Goal: Transaction & Acquisition: Purchase product/service

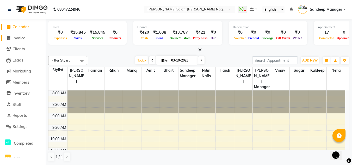
click at [15, 37] on span "Invoice" at bounding box center [19, 37] width 13 height 5
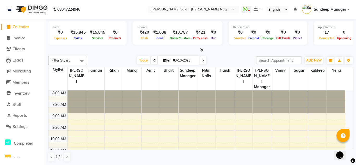
select select "8641"
select select "service"
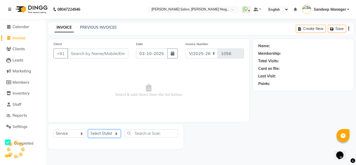
click at [105, 132] on select "Select Stylist [PERSON_NAME] Farman [PERSON_NAME] Manager [PERSON_NAME] Kuldeep…" at bounding box center [104, 133] width 33 height 8
select select "86638"
click at [88, 129] on select "Select Stylist [PERSON_NAME] Farman [PERSON_NAME] Manager [PERSON_NAME] Kuldeep…" at bounding box center [104, 133] width 33 height 8
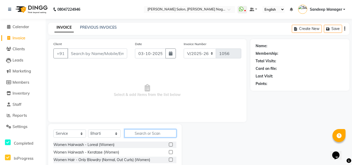
click at [155, 132] on input "text" at bounding box center [151, 133] width 52 height 8
type input "full"
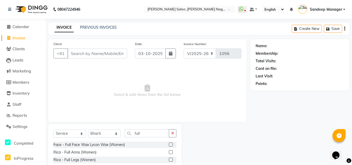
click at [169, 152] on label at bounding box center [171, 152] width 4 height 4
click at [169, 152] on input "checkbox" at bounding box center [170, 152] width 3 height 3
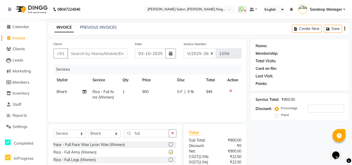
checkbox input "false"
click at [169, 160] on label at bounding box center [171, 160] width 4 height 4
click at [169, 160] on input "checkbox" at bounding box center [170, 159] width 3 height 3
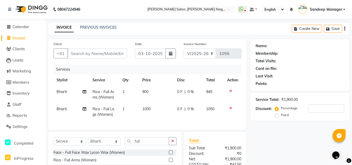
checkbox input "false"
click at [147, 90] on span "900" at bounding box center [145, 91] width 6 height 5
select select "86638"
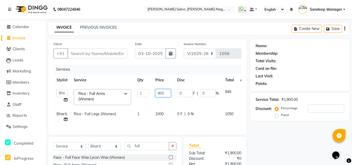
click at [160, 93] on input "900" at bounding box center [163, 93] width 16 height 8
type input "800"
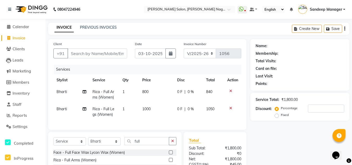
click at [159, 114] on td "1000" at bounding box center [156, 111] width 35 height 17
select select "86638"
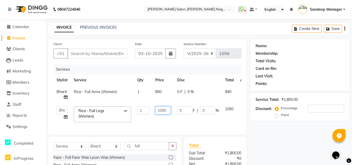
click at [160, 110] on input "1000" at bounding box center [163, 110] width 16 height 8
click at [162, 111] on input "1000" at bounding box center [163, 110] width 16 height 8
type input "600"
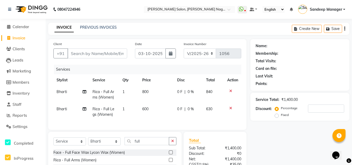
click at [158, 120] on td "600" at bounding box center [156, 111] width 35 height 17
select select "86638"
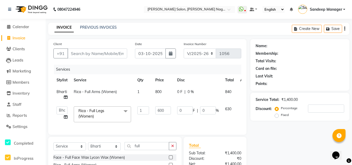
click at [170, 119] on td "600" at bounding box center [163, 114] width 22 height 22
click at [158, 92] on span "800" at bounding box center [158, 91] width 6 height 5
select select "86638"
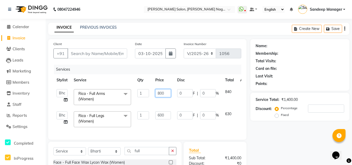
click at [160, 94] on input "800" at bounding box center [163, 93] width 16 height 8
type input "600"
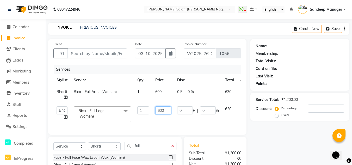
click at [159, 116] on td "600" at bounding box center [163, 114] width 22 height 22
type input "800"
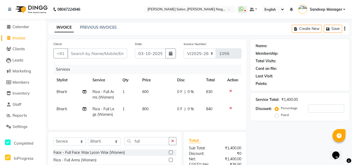
click at [161, 120] on td "800" at bounding box center [156, 111] width 35 height 17
select select "86638"
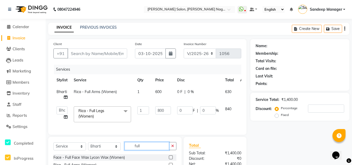
click at [146, 150] on input "full" at bounding box center [147, 146] width 45 height 8
type input "f"
type input "r"
type input "eye"
click at [170, 159] on label at bounding box center [171, 157] width 4 height 4
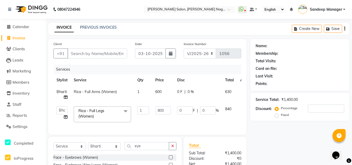
click at [170, 159] on input "checkbox" at bounding box center [170, 157] width 3 height 3
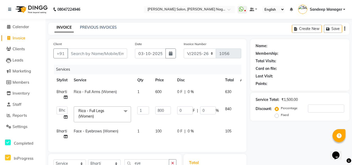
checkbox input "false"
click at [153, 159] on input "eye" at bounding box center [147, 163] width 45 height 8
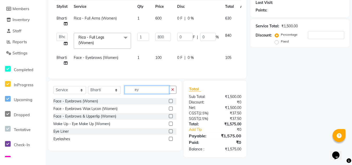
type input "e"
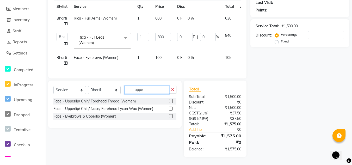
type input "uppe"
click at [173, 100] on div at bounding box center [173, 101] width 8 height 7
click at [171, 101] on label at bounding box center [171, 101] width 4 height 4
click at [171, 101] on input "checkbox" at bounding box center [170, 101] width 3 height 3
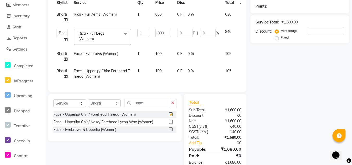
checkbox input "false"
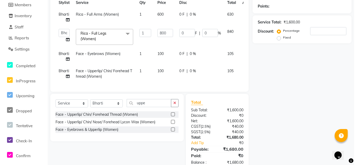
scroll to position [0, 0]
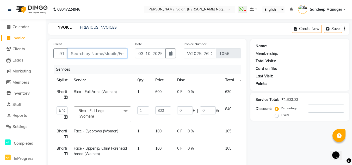
click at [108, 54] on input "Client" at bounding box center [97, 53] width 60 height 10
type input "7"
type input "0"
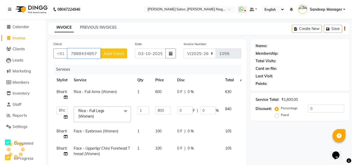
type input "7888434857"
click at [107, 54] on span "Add Client" at bounding box center [113, 53] width 21 height 5
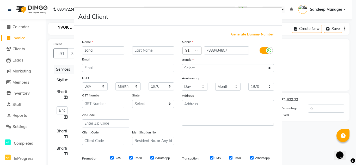
type input "sona"
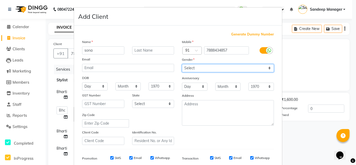
click at [198, 67] on select "Select [DEMOGRAPHIC_DATA] [DEMOGRAPHIC_DATA] Other Prefer Not To Say" at bounding box center [228, 68] width 92 height 8
select select "female"
click at [182, 64] on select "Select [DEMOGRAPHIC_DATA] [DEMOGRAPHIC_DATA] Other Prefer Not To Say" at bounding box center [228, 68] width 92 height 8
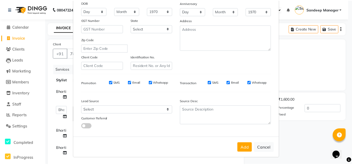
scroll to position [76, 0]
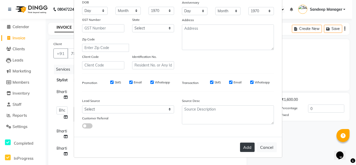
click at [247, 150] on button "Add" at bounding box center [247, 146] width 15 height 9
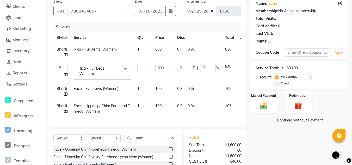
scroll to position [95, 0]
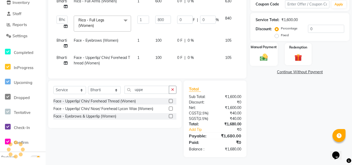
click at [266, 48] on div "Manual Payment" at bounding box center [264, 53] width 28 height 23
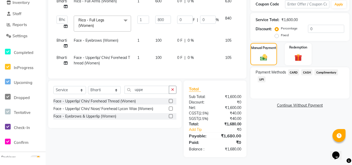
click at [261, 76] on span "UPI" at bounding box center [262, 79] width 8 height 6
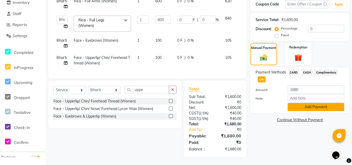
click at [304, 103] on button "Add Payment" at bounding box center [316, 107] width 57 height 8
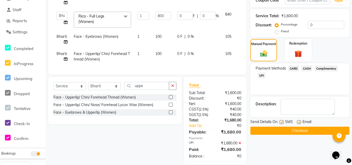
scroll to position [106, 0]
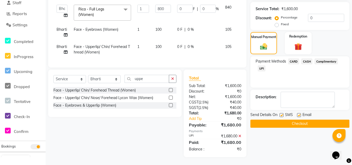
click at [267, 120] on button "Checkout" at bounding box center [299, 124] width 99 height 8
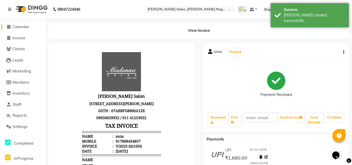
click at [18, 28] on span "Calendar" at bounding box center [21, 26] width 17 height 5
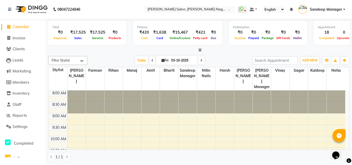
click at [24, 107] on li "Staff" at bounding box center [23, 104] width 46 height 11
click at [8, 104] on icon at bounding box center [8, 104] width 3 height 4
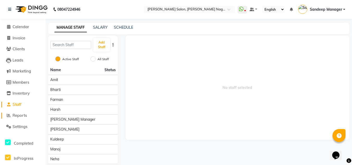
click at [16, 115] on span "Reports" at bounding box center [20, 115] width 14 height 5
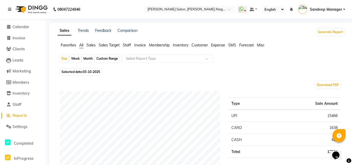
click at [123, 46] on span "Staff" at bounding box center [127, 45] width 8 height 5
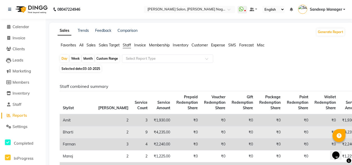
scroll to position [78, 0]
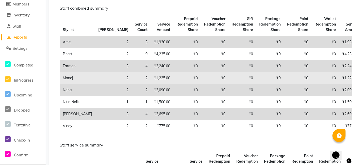
click at [228, 76] on td "₹0" at bounding box center [242, 78] width 28 height 12
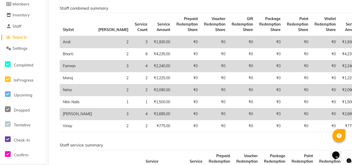
scroll to position [0, 0]
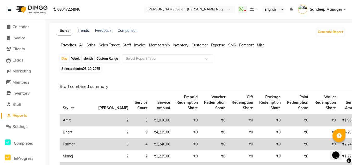
click at [29, 33] on li "Invoice" at bounding box center [23, 38] width 46 height 11
click at [27, 39] on link "Invoice" at bounding box center [22, 38] width 43 height 6
select select "service"
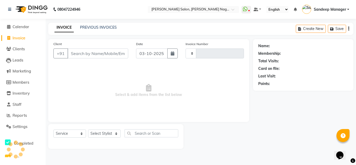
type input "1057"
select select "8641"
click at [111, 135] on select "Select Stylist" at bounding box center [104, 133] width 33 height 8
select select "86633"
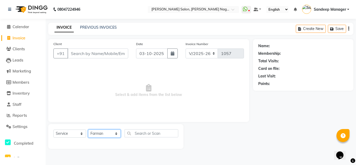
click at [88, 129] on select "Select Stylist [PERSON_NAME] Farman [PERSON_NAME] Manager [PERSON_NAME] Kuldeep…" at bounding box center [104, 133] width 33 height 8
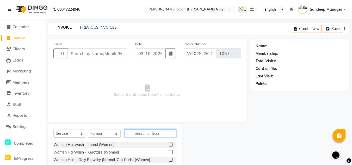
click at [148, 135] on input "text" at bounding box center [151, 133] width 52 height 8
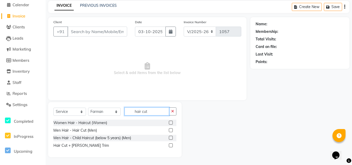
type input "hair cut"
click at [171, 145] on label at bounding box center [171, 145] width 4 height 4
click at [171, 145] on input "checkbox" at bounding box center [170, 145] width 3 height 3
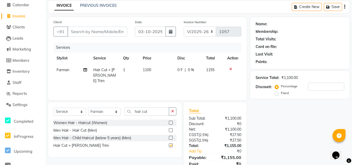
checkbox input "false"
click at [83, 110] on select "Select Service Product Membership Package Voucher Prepaid Gift Card" at bounding box center [69, 112] width 33 height 8
click at [53, 108] on select "Select Service Product Membership Package Voucher Prepaid Gift Card" at bounding box center [69, 112] width 33 height 8
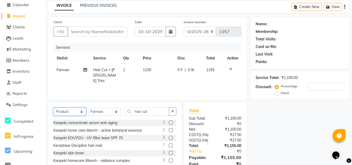
click at [78, 114] on select "Select Service Product Membership Package Voucher Prepaid Gift Card" at bounding box center [69, 112] width 33 height 8
click at [53, 108] on select "Select Service Product Membership Package Voucher Prepaid Gift Card" at bounding box center [69, 112] width 33 height 8
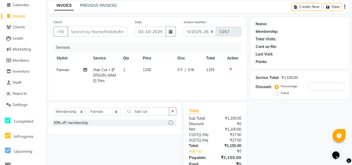
click at [172, 122] on label at bounding box center [171, 123] width 4 height 4
click at [172, 122] on input "checkbox" at bounding box center [170, 122] width 3 height 3
select select "select"
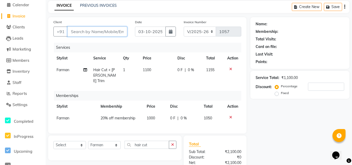
click at [96, 29] on input "Client" at bounding box center [97, 32] width 60 height 10
type input "8"
type input "0"
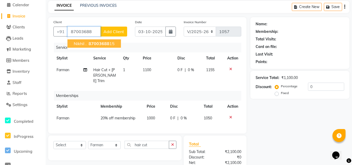
click at [102, 45] on span "87003688" at bounding box center [99, 43] width 21 height 5
type input "8700368815"
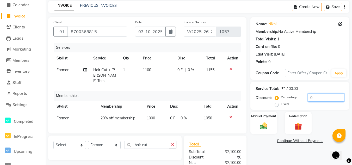
click at [308, 98] on input "0" at bounding box center [326, 98] width 36 height 8
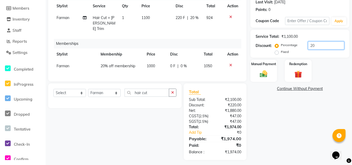
type input "20"
click at [287, 148] on div "Name: Nikhil . Membership: No Active Membership Total Visits: 1 Card on file: 0…" at bounding box center [301, 62] width 103 height 195
click at [265, 71] on img at bounding box center [263, 73] width 13 height 9
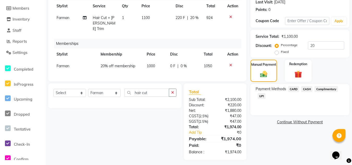
click at [292, 90] on span "CARD" at bounding box center [293, 89] width 11 height 6
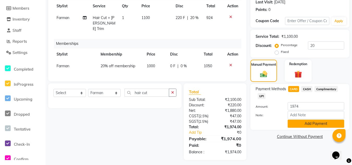
click at [293, 126] on button "Add Payment" at bounding box center [316, 124] width 57 height 8
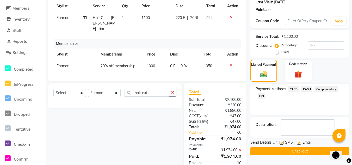
scroll to position [86, 0]
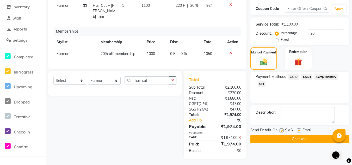
click at [283, 139] on button "Checkout" at bounding box center [299, 139] width 99 height 8
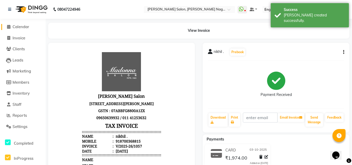
click at [17, 27] on span "Calendar" at bounding box center [21, 26] width 17 height 5
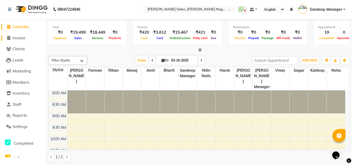
click at [20, 39] on span "Invoice" at bounding box center [19, 37] width 13 height 5
select select "service"
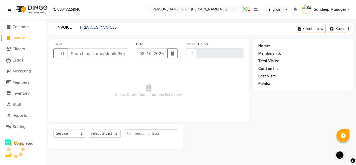
type input "1058"
select select "8641"
click at [100, 133] on select "Select Stylist [PERSON_NAME] Farman [PERSON_NAME] Manager [PERSON_NAME] Kuldeep…" at bounding box center [104, 133] width 33 height 8
select select "92344"
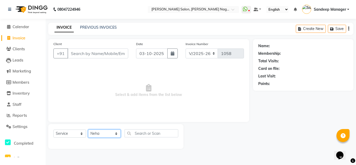
click at [88, 129] on select "Select Stylist [PERSON_NAME] Farman [PERSON_NAME] Manager [PERSON_NAME] Kuldeep…" at bounding box center [104, 133] width 33 height 8
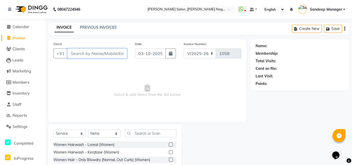
click at [115, 57] on input "Client" at bounding box center [97, 53] width 60 height 10
type input "9811759882"
click at [111, 51] on span "Add Client" at bounding box center [113, 53] width 21 height 5
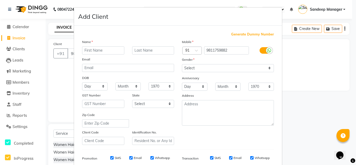
click at [91, 51] on input "text" at bounding box center [103, 50] width 42 height 8
type input "neha"
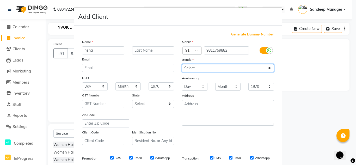
click at [212, 70] on select "Select [DEMOGRAPHIC_DATA] [DEMOGRAPHIC_DATA] Other Prefer Not To Say" at bounding box center [228, 68] width 92 height 8
select select "female"
click at [182, 64] on select "Select [DEMOGRAPHIC_DATA] [DEMOGRAPHIC_DATA] Other Prefer Not To Say" at bounding box center [228, 68] width 92 height 8
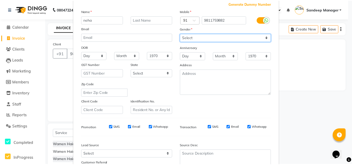
scroll to position [76, 0]
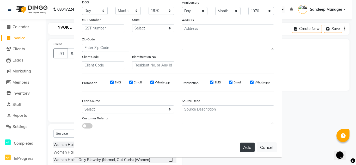
click at [241, 149] on button "Add" at bounding box center [247, 146] width 15 height 9
select select
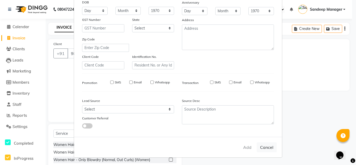
select select
checkbox input "false"
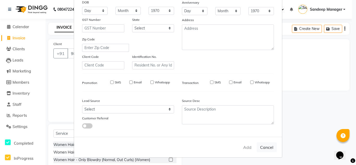
checkbox input "false"
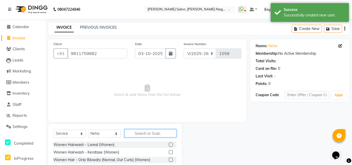
click at [166, 134] on input "text" at bounding box center [151, 133] width 52 height 8
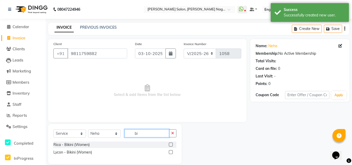
type input "bi"
click at [170, 145] on label at bounding box center [171, 144] width 4 height 4
click at [170, 145] on input "checkbox" at bounding box center [170, 144] width 3 height 3
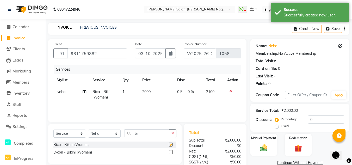
checkbox input "false"
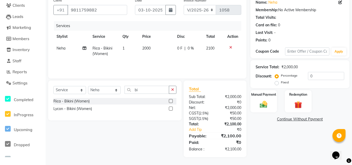
click at [170, 109] on label at bounding box center [171, 109] width 4 height 4
click at [170, 109] on input "checkbox" at bounding box center [170, 108] width 3 height 3
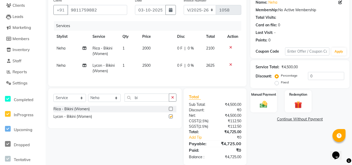
checkbox input "false"
click at [231, 65] on icon at bounding box center [230, 65] width 3 height 4
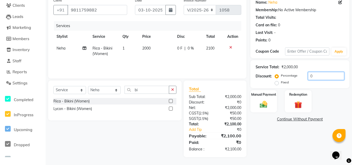
click at [312, 76] on input "0" at bounding box center [326, 76] width 36 height 8
click at [261, 100] on img at bounding box center [263, 104] width 13 height 9
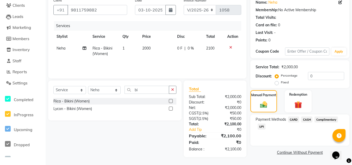
click at [261, 125] on span "UPI" at bounding box center [262, 126] width 8 height 6
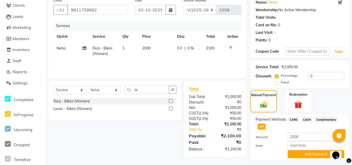
scroll to position [57, 0]
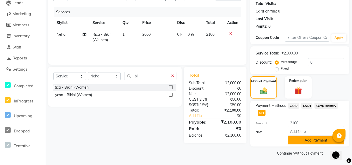
click at [306, 140] on button "Add Payment" at bounding box center [316, 140] width 57 height 8
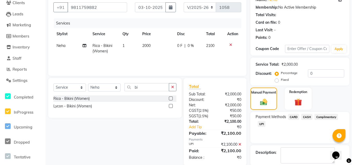
scroll to position [72, 0]
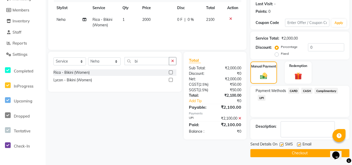
click at [283, 153] on button "Checkout" at bounding box center [299, 153] width 99 height 8
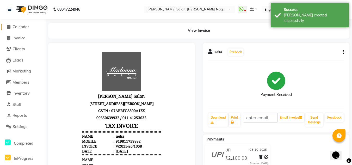
click at [21, 28] on span "Calendar" at bounding box center [21, 26] width 17 height 5
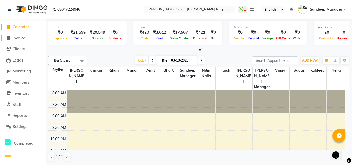
click at [9, 38] on icon at bounding box center [8, 38] width 3 height 4
select select "service"
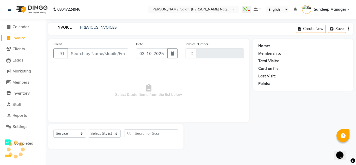
type input "1059"
select select "8641"
click at [105, 136] on select "Select Stylist" at bounding box center [104, 133] width 33 height 8
select select "86632"
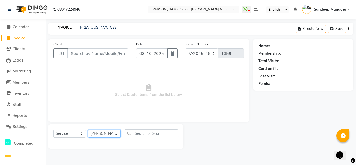
click at [88, 129] on select "Select Stylist [PERSON_NAME] Farman [PERSON_NAME] Manager [PERSON_NAME] Kuldeep…" at bounding box center [104, 133] width 33 height 8
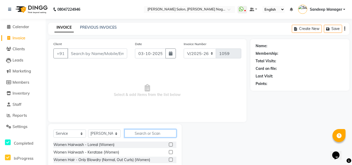
click at [145, 133] on input "text" at bounding box center [151, 133] width 52 height 8
type input "was"
click at [172, 144] on label at bounding box center [171, 144] width 4 height 4
click at [172, 144] on input "checkbox" at bounding box center [170, 144] width 3 height 3
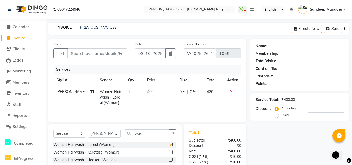
checkbox input "false"
click at [162, 135] on input "was" at bounding box center [147, 133] width 45 height 8
type input "w"
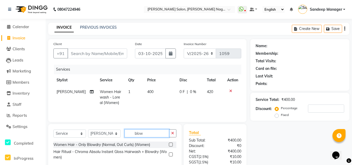
type input "blow"
click at [170, 145] on label at bounding box center [171, 144] width 4 height 4
click at [170, 145] on input "checkbox" at bounding box center [170, 144] width 3 height 3
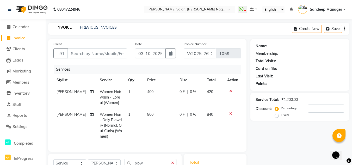
checkbox input "false"
drag, startPoint x: 145, startPoint y: 109, endPoint x: 145, endPoint y: 114, distance: 5.3
click at [145, 110] on td "800" at bounding box center [160, 126] width 32 height 34
select select "86632"
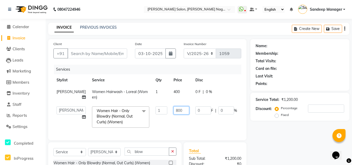
click at [170, 131] on td "800" at bounding box center [181, 117] width 22 height 28
click at [100, 54] on input "Client" at bounding box center [97, 53] width 60 height 10
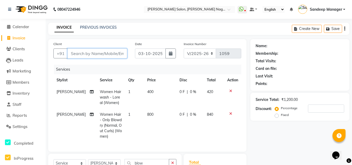
type input "9"
type input "0"
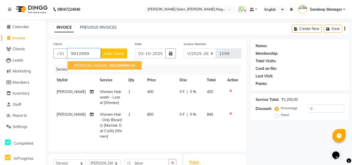
click at [109, 64] on span "9910999" at bounding box center [118, 65] width 18 height 5
type input "9910999999"
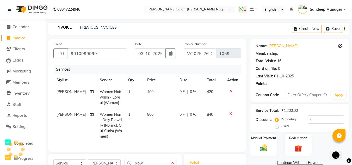
type input "20"
select select "1: Object"
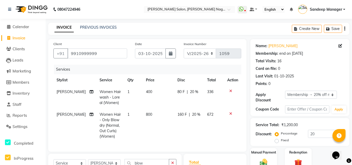
scroll to position [77, 0]
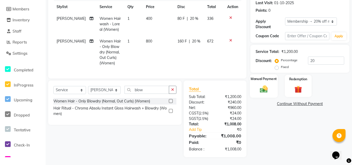
click at [267, 79] on div "Manual Payment" at bounding box center [264, 85] width 28 height 23
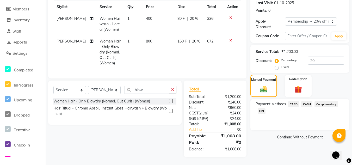
click at [307, 101] on span "CASH" at bounding box center [306, 104] width 11 height 6
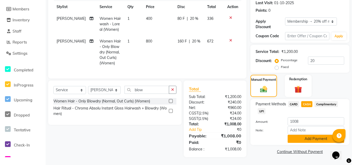
click at [294, 135] on button "Add Payment" at bounding box center [316, 139] width 57 height 8
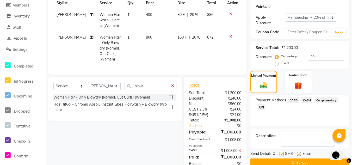
scroll to position [96, 0]
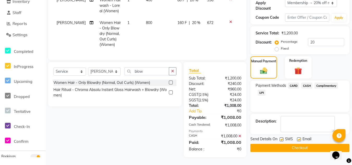
click at [274, 145] on button "Checkout" at bounding box center [299, 148] width 99 height 8
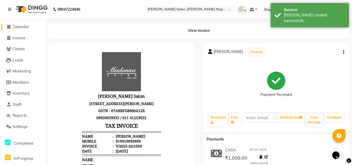
click at [17, 27] on span "Calendar" at bounding box center [21, 26] width 17 height 5
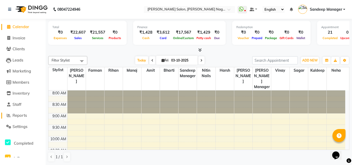
click at [29, 115] on link "Reports" at bounding box center [22, 116] width 43 height 6
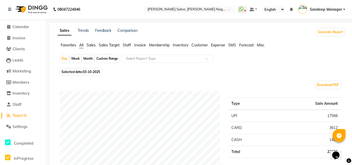
click at [128, 46] on span "Staff" at bounding box center [127, 45] width 8 height 5
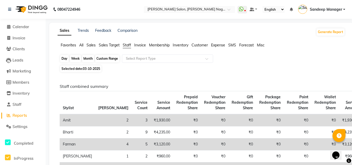
click at [66, 59] on div "Day" at bounding box center [64, 58] width 9 height 7
select select "10"
select select "2025"
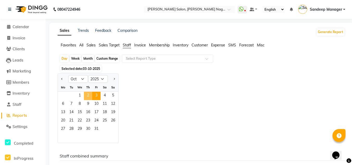
click at [90, 98] on span "2" at bounding box center [88, 96] width 8 height 8
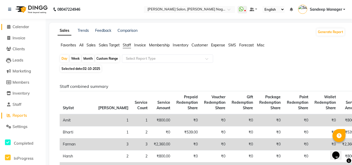
click at [22, 26] on span "Calendar" at bounding box center [21, 26] width 17 height 5
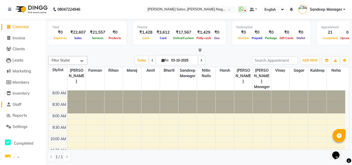
click at [15, 103] on span "Staff" at bounding box center [17, 104] width 9 height 5
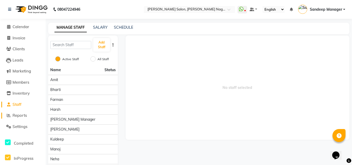
click at [21, 117] on span "Reports" at bounding box center [20, 115] width 14 height 5
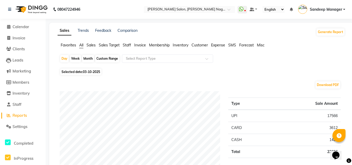
click at [128, 44] on span "Staff" at bounding box center [127, 45] width 8 height 5
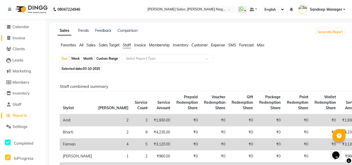
click at [20, 38] on span "Invoice" at bounding box center [19, 37] width 13 height 5
select select "service"
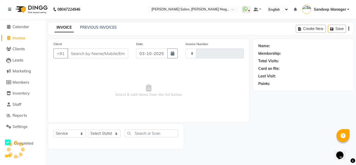
type input "1060"
select select "8641"
click at [97, 48] on div "Client +91" at bounding box center [90, 51] width 83 height 21
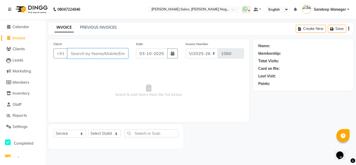
click at [98, 53] on input "Client" at bounding box center [97, 53] width 61 height 10
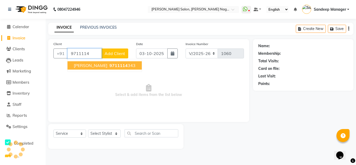
click at [109, 64] on span "9711114" at bounding box center [118, 65] width 18 height 5
type input "9711114343"
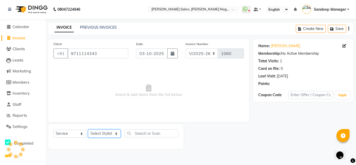
click at [106, 133] on select "Select Stylist [PERSON_NAME] Farman [PERSON_NAME] Manager [PERSON_NAME] Kuldeep…" at bounding box center [104, 133] width 33 height 8
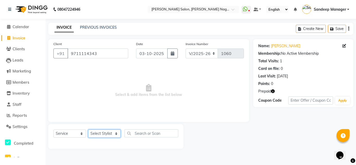
select select "89009"
click at [88, 129] on select "Select Stylist [PERSON_NAME] Farman [PERSON_NAME] Manager [PERSON_NAME] Kuldeep…" at bounding box center [104, 133] width 33 height 8
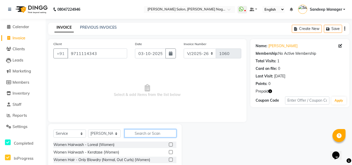
click at [148, 133] on input "text" at bounding box center [151, 133] width 52 height 8
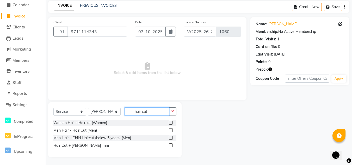
type input "hair cut"
click at [169, 145] on label at bounding box center [171, 145] width 4 height 4
click at [169, 145] on input "checkbox" at bounding box center [170, 145] width 3 height 3
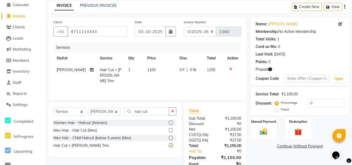
checkbox input "false"
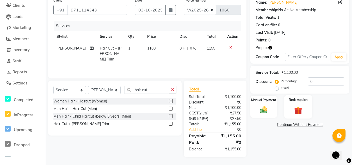
click at [289, 103] on div "Redemption" at bounding box center [298, 106] width 28 height 23
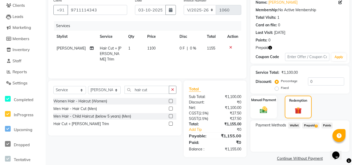
click at [310, 126] on span "Prepaid 1" at bounding box center [310, 125] width 17 height 6
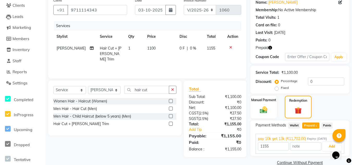
scroll to position [53, 0]
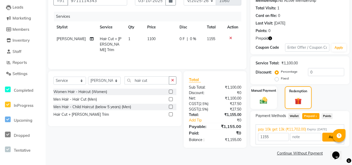
click at [325, 137] on button "Add" at bounding box center [331, 137] width 19 height 9
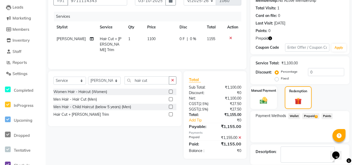
scroll to position [78, 0]
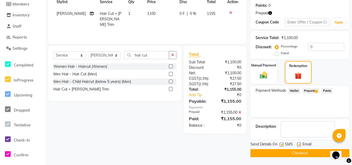
click at [285, 154] on button "Checkout" at bounding box center [299, 153] width 99 height 8
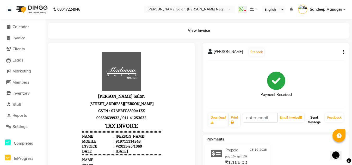
click at [311, 123] on button "Send Message" at bounding box center [314, 120] width 18 height 14
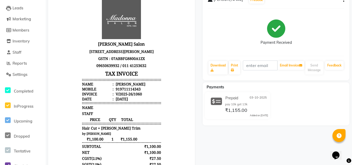
scroll to position [26, 0]
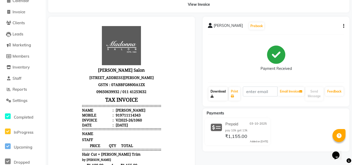
click at [218, 93] on link "Download" at bounding box center [217, 94] width 19 height 14
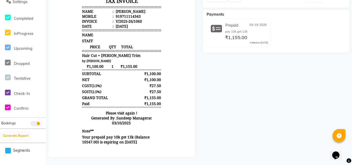
scroll to position [0, 0]
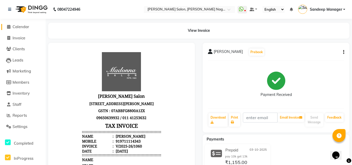
click at [20, 27] on span "Calendar" at bounding box center [21, 26] width 17 height 5
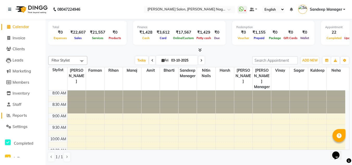
click at [19, 114] on span "Reports" at bounding box center [20, 115] width 14 height 5
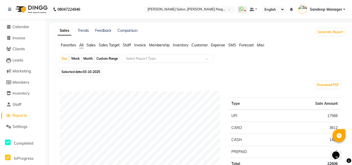
click at [127, 44] on span "Staff" at bounding box center [127, 45] width 8 height 5
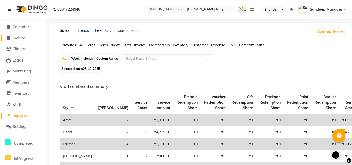
click at [9, 38] on icon at bounding box center [8, 38] width 3 height 4
select select "service"
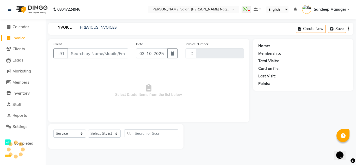
type input "1061"
select select "8641"
click at [110, 26] on link "PREVIOUS INVOICES" at bounding box center [98, 27] width 37 height 5
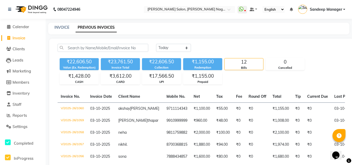
drag, startPoint x: 30, startPoint y: 86, endPoint x: 31, endPoint y: 98, distance: 12.3
click at [32, 96] on li "Inventory" at bounding box center [23, 93] width 46 height 11
click at [25, 114] on span "Reports" at bounding box center [20, 115] width 14 height 5
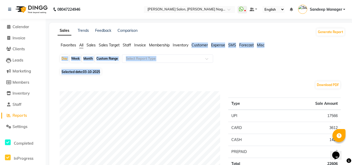
click at [106, 58] on div "Custom Range" at bounding box center [107, 58] width 24 height 7
select select "10"
select select "2025"
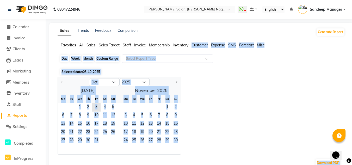
click at [106, 58] on div "Custom Range" at bounding box center [107, 58] width 24 height 7
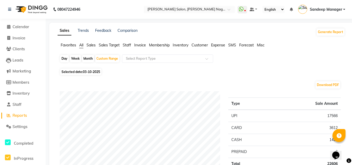
click at [106, 60] on div "Custom Range" at bounding box center [107, 58] width 24 height 7
select select "10"
select select "2025"
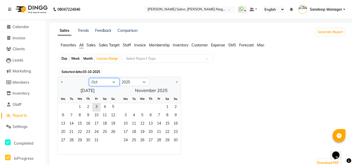
click at [114, 84] on select "Jan Feb Mar Apr May Jun Jul Aug Sep Oct Nov Dec" at bounding box center [104, 82] width 30 height 8
select select "9"
click at [89, 78] on select "Jan Feb Mar Apr May Jun Jul Aug Sep Oct Nov Dec" at bounding box center [104, 82] width 30 height 8
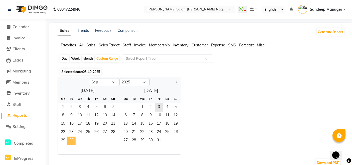
drag, startPoint x: 64, startPoint y: 105, endPoint x: 88, endPoint y: 140, distance: 42.5
click at [74, 141] on ngb-datepicker-month "Mo Tu We Th Fr Sa Su 1 2 3 4 5 6 7 8 9 10 11 12 13 14 15 16 17 18 19 20 21 22 2…" at bounding box center [87, 125] width 59 height 60
click at [87, 144] on div "29 30" at bounding box center [87, 140] width 59 height 8
click at [64, 108] on span "1" at bounding box center [63, 107] width 8 height 8
click at [76, 140] on div "29 30" at bounding box center [87, 140] width 59 height 8
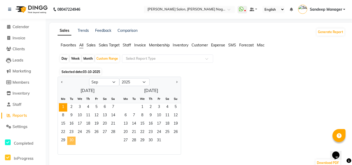
click at [72, 141] on span "30" at bounding box center [71, 140] width 8 height 8
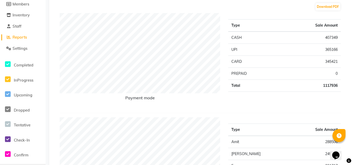
scroll to position [182, 0]
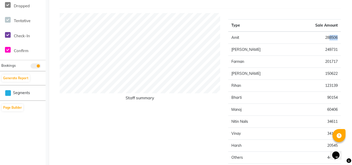
drag, startPoint x: 328, startPoint y: 40, endPoint x: 338, endPoint y: 40, distance: 9.7
click at [338, 40] on td "288506" at bounding box center [315, 38] width 50 height 12
drag, startPoint x: 324, startPoint y: 49, endPoint x: 341, endPoint y: 52, distance: 17.1
click at [341, 52] on div "Type Sale Amount Amit 288506 Rashid 249731 Farman 201717 Jaikesh 150622 Rihan 1…" at bounding box center [284, 96] width 120 height 167
click at [312, 61] on td "201717" at bounding box center [315, 62] width 50 height 12
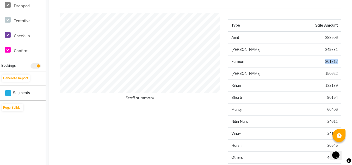
drag, startPoint x: 321, startPoint y: 61, endPoint x: 339, endPoint y: 64, distance: 18.4
click at [341, 61] on div "Type Sale Amount Amit 288506 Rashid 249731 Farman 201717 Jaikesh 150622 Rihan 1…" at bounding box center [284, 96] width 120 height 167
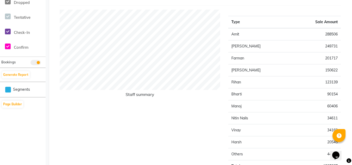
scroll to position [156, 0]
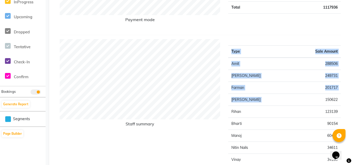
drag, startPoint x: 321, startPoint y: 97, endPoint x: 323, endPoint y: 104, distance: 6.4
click at [341, 101] on div "Type Sale Amount Amit 288506 Rashid 249731 Farman 201717 Jaikesh 150622 Rihan 1…" at bounding box center [284, 122] width 120 height 167
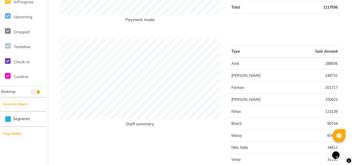
click at [266, 100] on td "[PERSON_NAME]" at bounding box center [259, 100] width 62 height 12
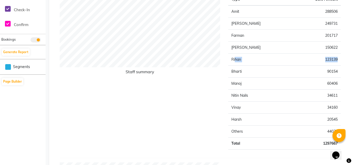
drag, startPoint x: 235, startPoint y: 59, endPoint x: 339, endPoint y: 54, distance: 104.1
click at [339, 54] on tr "Rihan 123139" at bounding box center [284, 60] width 113 height 12
click at [290, 69] on td "90154" at bounding box center [315, 72] width 50 height 12
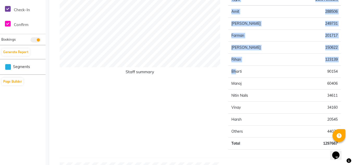
drag, startPoint x: 235, startPoint y: 73, endPoint x: 299, endPoint y: 80, distance: 63.4
click at [337, 71] on tr "Bharti 90154" at bounding box center [284, 72] width 113 height 12
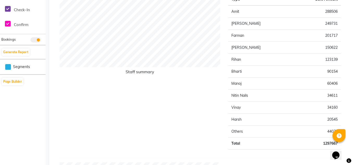
drag, startPoint x: 298, startPoint y: 80, endPoint x: 291, endPoint y: 84, distance: 8.5
click at [299, 80] on td "60406" at bounding box center [315, 84] width 50 height 12
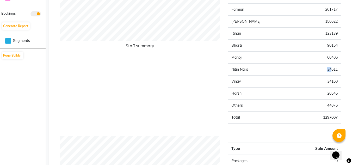
drag, startPoint x: 317, startPoint y: 68, endPoint x: 332, endPoint y: 65, distance: 15.4
click at [332, 65] on td "34611" at bounding box center [315, 70] width 50 height 12
click at [325, 67] on td "34611" at bounding box center [315, 70] width 50 height 12
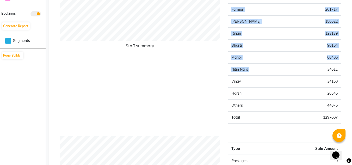
drag, startPoint x: 323, startPoint y: 69, endPoint x: 348, endPoint y: 71, distance: 24.8
click at [341, 68] on div "Type Sale Amount Amit 288506 Rashid 249731 Farman 201717 Jaikesh 150622 Rihan 1…" at bounding box center [284, 44] width 120 height 167
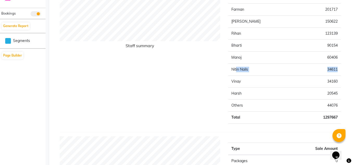
drag, startPoint x: 236, startPoint y: 69, endPoint x: 337, endPoint y: 69, distance: 101.3
click at [339, 68] on tr "Nitin Nails 34611" at bounding box center [284, 70] width 113 height 12
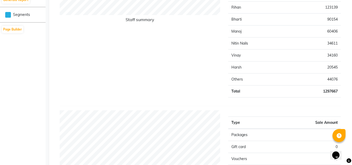
click at [263, 95] on td "Total" at bounding box center [259, 91] width 62 height 12
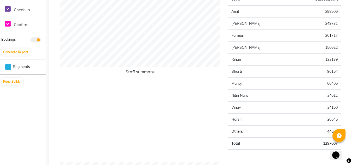
drag, startPoint x: 249, startPoint y: 92, endPoint x: 313, endPoint y: 92, distance: 64.3
click at [127, 148] on div "Staff summary" at bounding box center [140, 70] width 169 height 167
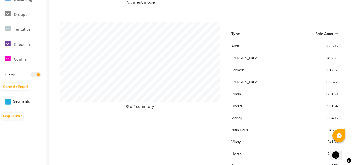
scroll to position [182, 0]
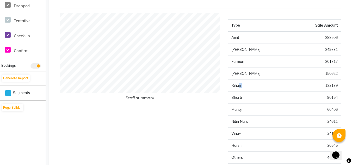
drag, startPoint x: 239, startPoint y: 84, endPoint x: 283, endPoint y: 85, distance: 44.6
click at [283, 85] on tr "Rihan 123139" at bounding box center [284, 86] width 113 height 12
drag, startPoint x: 231, startPoint y: 96, endPoint x: 305, endPoint y: 91, distance: 74.2
click at [334, 98] on tr "Bharti 90154" at bounding box center [284, 98] width 113 height 12
drag, startPoint x: 231, startPoint y: 82, endPoint x: 339, endPoint y: 109, distance: 111.5
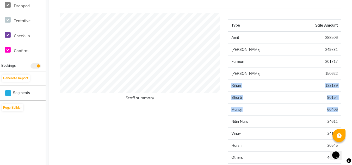
click at [340, 108] on tbody "Amit 288506 Rashid 249731 Farman 201717 Jaikesh 150622 Rihan 123139 Bharti 9015…" at bounding box center [284, 104] width 113 height 144
click at [250, 87] on td "Rihan" at bounding box center [259, 86] width 62 height 12
drag, startPoint x: 251, startPoint y: 99, endPoint x: 245, endPoint y: 103, distance: 8.1
click at [268, 103] on td "Bharti" at bounding box center [259, 98] width 62 height 12
drag, startPoint x: 237, startPoint y: 99, endPoint x: 270, endPoint y: 105, distance: 33.1
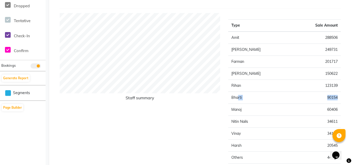
click at [334, 98] on tr "Bharti 90154" at bounding box center [284, 98] width 113 height 12
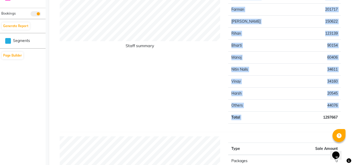
drag, startPoint x: 317, startPoint y: 113, endPoint x: 218, endPoint y: 118, distance: 99.1
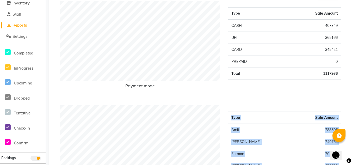
scroll to position [0, 0]
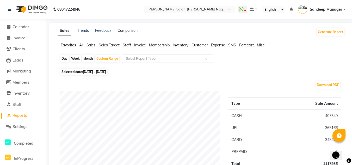
click at [126, 32] on link "Comparison" at bounding box center [127, 30] width 20 height 5
select select "single_date"
select select "single_date_dash"
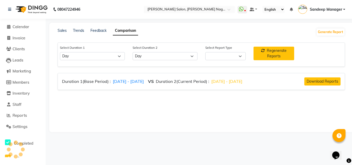
select select "comparison_report"
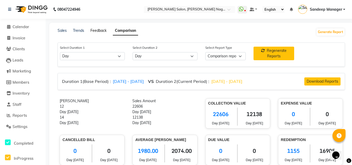
click at [100, 31] on link "Feedback" at bounding box center [98, 30] width 16 height 5
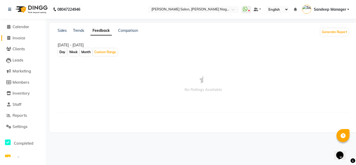
click at [15, 37] on span "Invoice" at bounding box center [19, 37] width 13 height 5
select select "service"
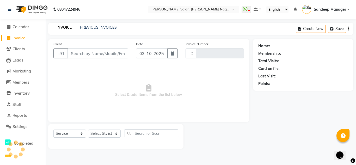
type input "1061"
select select "8641"
click at [93, 54] on input "Client" at bounding box center [97, 53] width 61 height 10
click at [27, 28] on span "Calendar" at bounding box center [21, 26] width 17 height 5
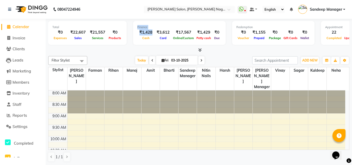
drag, startPoint x: 150, startPoint y: 33, endPoint x: 130, endPoint y: 32, distance: 20.3
click at [130, 32] on div "Total ₹0 Expenses ₹22,607 Sales ₹21,557 Services ₹0 Products Finance ₹1,428 Cas…" at bounding box center [198, 34] width 301 height 26
drag, startPoint x: 173, startPoint y: 41, endPoint x: 200, endPoint y: 42, distance: 26.6
click at [201, 39] on div "Finance ₹1,428 Cash ₹3,612 Card ₹17,567 Online/Custom ₹1,429 Petty cash ₹0 Due" at bounding box center [179, 33] width 92 height 24
drag, startPoint x: 199, startPoint y: 47, endPoint x: 195, endPoint y: 54, distance: 8.5
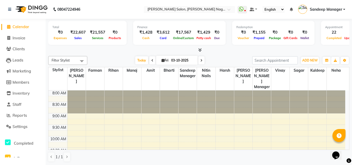
click at [199, 47] on div "Total ₹0 Expenses ₹22,607 Sales ₹21,557 Services ₹0 Products Finance ₹1,428 Cas…" at bounding box center [198, 36] width 301 height 34
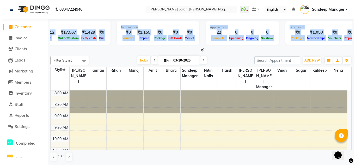
scroll to position [0, 142]
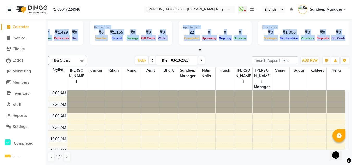
drag, startPoint x: 134, startPoint y: 27, endPoint x: 347, endPoint y: 45, distance: 214.6
click at [347, 45] on div "Total ₹0 Expenses ₹22,607 Sales ₹21,557 Services ₹0 Products Finance ₹1,428 Cas…" at bounding box center [198, 34] width 301 height 26
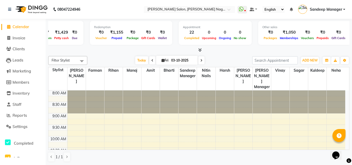
click at [327, 49] on div at bounding box center [198, 49] width 301 height 5
click at [323, 49] on div at bounding box center [198, 49] width 301 height 5
drag, startPoint x: 338, startPoint y: 46, endPoint x: 113, endPoint y: 58, distance: 225.9
click at [157, 59] on div "Total ₹0 Expenses ₹22,607 Sales ₹21,557 Services ₹0 Products Finance ₹1,428 Cas…" at bounding box center [199, 92] width 306 height 146
click at [78, 53] on div at bounding box center [198, 49] width 301 height 5
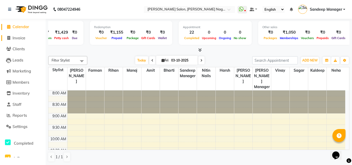
drag, startPoint x: 12, startPoint y: 35, endPoint x: 13, endPoint y: 42, distance: 6.7
click at [13, 37] on span "Invoice" at bounding box center [19, 37] width 13 height 5
select select "service"
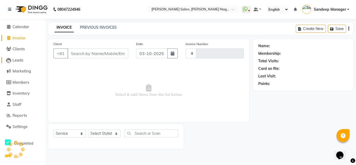
type input "1061"
select select "8641"
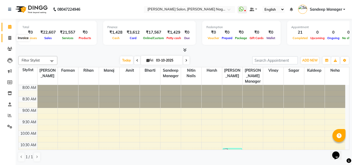
click at [11, 38] on span at bounding box center [9, 38] width 9 height 6
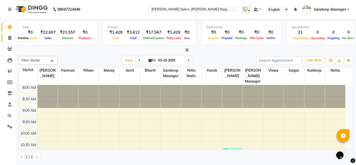
select select "8641"
select select "service"
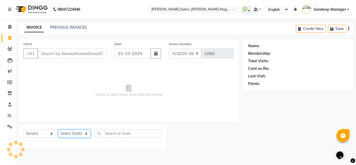
click at [77, 134] on select "Select Stylist [PERSON_NAME] Farman [PERSON_NAME] Manager [PERSON_NAME] Kuldeep…" at bounding box center [74, 133] width 33 height 8
select select "86633"
click at [58, 129] on select "Select Stylist [PERSON_NAME] Farman [PERSON_NAME] Manager [PERSON_NAME] Kuldeep…" at bounding box center [74, 133] width 33 height 8
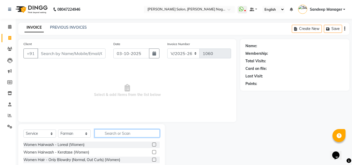
click at [107, 133] on input "text" at bounding box center [127, 133] width 65 height 8
type input "k"
type input "facial"
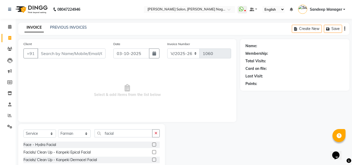
click at [152, 152] on label at bounding box center [154, 152] width 4 height 4
click at [152, 152] on input "checkbox" at bounding box center [153, 152] width 3 height 3
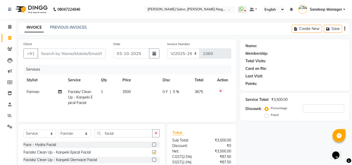
checkbox input "false"
click at [126, 92] on span "3500" at bounding box center [126, 91] width 8 height 5
select select "86633"
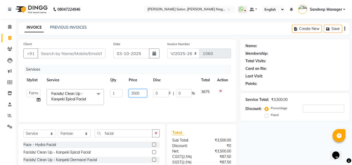
click at [132, 94] on input "3500" at bounding box center [138, 93] width 18 height 8
click at [134, 94] on input "3500" at bounding box center [138, 93] width 18 height 8
type input "4500"
click at [137, 105] on td "4500" at bounding box center [138, 97] width 24 height 22
select select "86633"
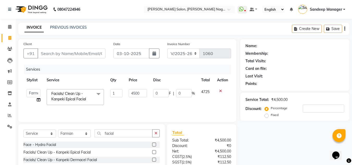
scroll to position [44, 0]
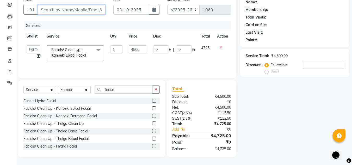
click at [62, 9] on input "Client" at bounding box center [72, 10] width 68 height 10
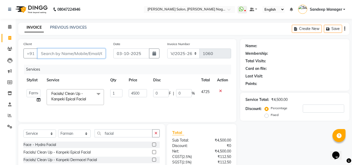
click at [77, 55] on input "Client" at bounding box center [72, 53] width 68 height 10
type input "m"
type input "0"
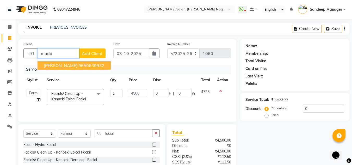
click at [79, 65] on ngb-highlight "9650639932" at bounding box center [91, 65] width 26 height 5
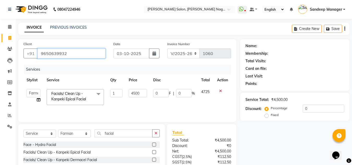
type input "9650639932"
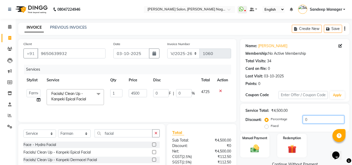
click at [306, 120] on input "0" at bounding box center [323, 119] width 41 height 8
type input "1"
type input "45"
type input "1"
type input "10"
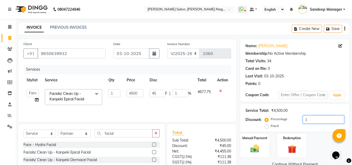
type input "450"
type input "10"
type input "1"
type input "45"
type input "1"
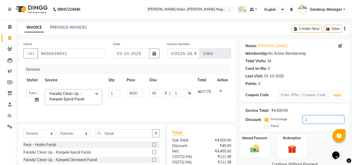
type input "15"
type input "675"
type input "15"
click at [142, 104] on td "4500" at bounding box center [134, 97] width 23 height 22
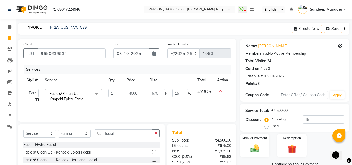
click at [173, 24] on div "INVOICE PREVIOUS INVOICES Create New Save" at bounding box center [183, 29] width 331 height 12
drag, startPoint x: 77, startPoint y: 53, endPoint x: 33, endPoint y: 54, distance: 43.8
click at [33, 54] on div "[PHONE_NUMBER]" at bounding box center [64, 53] width 82 height 10
click at [170, 67] on div "Services" at bounding box center [129, 70] width 211 height 10
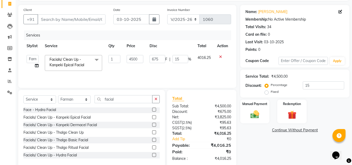
scroll to position [18, 0]
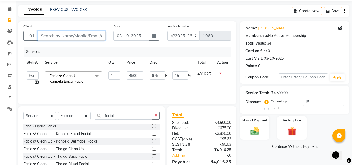
click at [60, 34] on input "Client" at bounding box center [72, 36] width 68 height 10
click at [56, 37] on input "Client" at bounding box center [72, 36] width 68 height 10
click at [64, 38] on input "Client" at bounding box center [72, 36] width 68 height 10
click at [64, 36] on input "Client" at bounding box center [72, 36] width 68 height 10
click at [71, 35] on input "Client" at bounding box center [72, 36] width 68 height 10
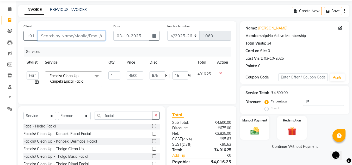
click at [59, 37] on input "Client" at bounding box center [72, 36] width 68 height 10
type input "9"
type input "0"
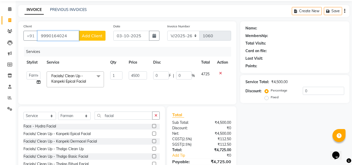
type input "9990164024"
click at [214, 104] on div "Client [PHONE_NUMBER] Add Client Date [DATE] Invoice Number V/2025 V/[PHONE_NUM…" at bounding box center [127, 102] width 226 height 162
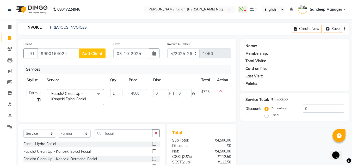
scroll to position [44, 0]
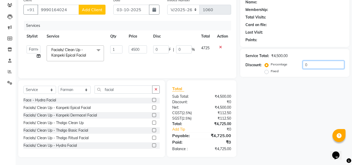
click at [311, 65] on input "0" at bounding box center [323, 65] width 41 height 8
type input "1"
type input "45"
type input "1"
type input "15"
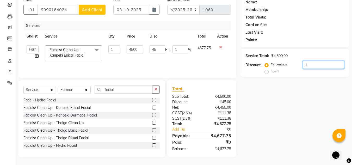
type input "675"
type input "15"
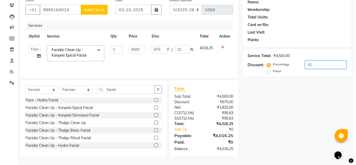
scroll to position [18, 0]
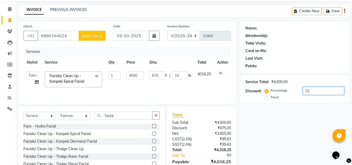
type input "15"
click at [90, 34] on span "Add Client" at bounding box center [92, 35] width 21 height 5
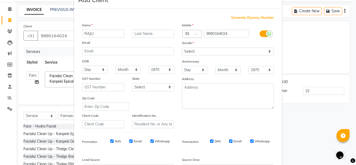
scroll to position [76, 0]
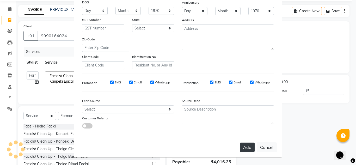
type input "RAJU"
click at [246, 147] on button "Add" at bounding box center [247, 146] width 15 height 9
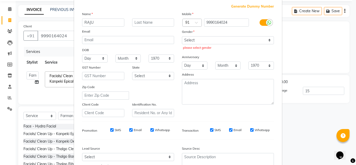
scroll to position [23, 0]
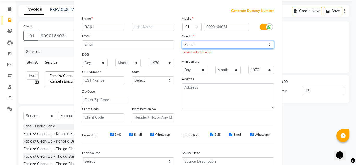
click at [206, 46] on select "Select [DEMOGRAPHIC_DATA] [DEMOGRAPHIC_DATA] Other Prefer Not To Say" at bounding box center [228, 45] width 92 height 8
select select "[DEMOGRAPHIC_DATA]"
click at [182, 41] on select "Select [DEMOGRAPHIC_DATA] [DEMOGRAPHIC_DATA] Other Prefer Not To Say" at bounding box center [228, 45] width 92 height 8
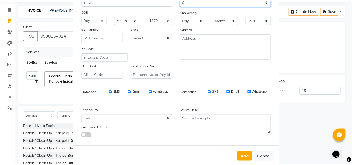
scroll to position [76, 0]
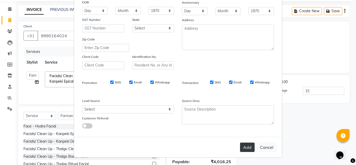
click at [247, 147] on button "Add" at bounding box center [247, 146] width 15 height 9
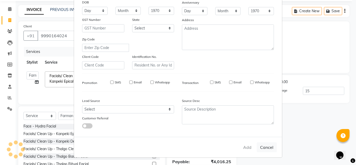
type input "0"
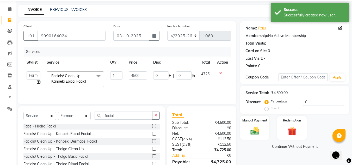
scroll to position [44, 0]
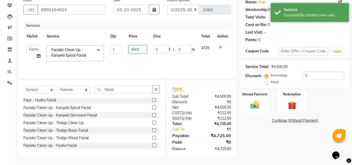
drag, startPoint x: 140, startPoint y: 50, endPoint x: 110, endPoint y: 54, distance: 30.8
click at [110, 54] on tr "[PERSON_NAME] Farman [PERSON_NAME] Manager [PERSON_NAME] Kuldeep [PERSON_NAME] …" at bounding box center [127, 53] width 208 height 22
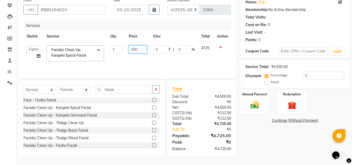
type input "5000"
click at [252, 137] on div "Name: Raju Membership: No Active Membership Total Visits: Card on file: 0 Last …" at bounding box center [296, 76] width 113 height 162
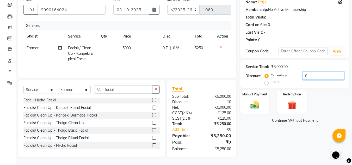
click at [310, 76] on input "0" at bounding box center [323, 76] width 41 height 8
click at [291, 152] on div "Name: Raju Membership: No Active Membership Total Visits: Card on file: 0 Last …" at bounding box center [296, 76] width 113 height 162
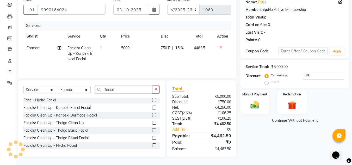
click at [259, 136] on div "Name: Raju Membership: No Active Membership Total Visits: Card on file: 0 Last …" at bounding box center [296, 76] width 113 height 162
click at [319, 77] on input "15" at bounding box center [323, 76] width 41 height 8
type input "1"
click at [294, 137] on div "Name: Raju Membership: No Active Membership Total Visits: Card on file: 0 Last …" at bounding box center [296, 76] width 113 height 162
click at [294, 138] on div "Name: Raju Membership: No Active Membership Total Visits: Card on file: 0 Last …" at bounding box center [296, 76] width 113 height 162
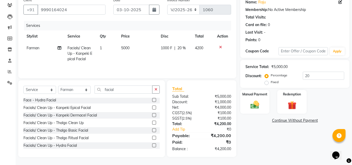
click at [294, 138] on div "Name: Raju Membership: No Active Membership Total Visits: Card on file: 0 Last …" at bounding box center [296, 76] width 113 height 162
click at [316, 76] on input "20" at bounding box center [323, 76] width 41 height 8
type input "2"
click at [272, 138] on div "Name: Raju Membership: No Active Membership Total Visits: Card on file: 0 Last …" at bounding box center [296, 76] width 113 height 162
click at [315, 76] on input "24" at bounding box center [323, 76] width 41 height 8
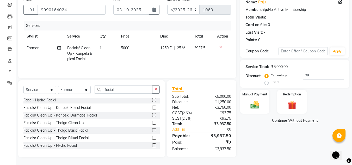
click at [277, 138] on div "Name: Raju Membership: No Active Membership Total Visits: Card on file: 0 Last …" at bounding box center [296, 76] width 113 height 162
click at [314, 77] on input "25" at bounding box center [323, 76] width 41 height 8
click at [320, 76] on input "23" at bounding box center [323, 76] width 41 height 8
click at [287, 136] on div "Name: Raju Membership: No Active Membership Total Visits: Card on file: 0 Last …" at bounding box center [296, 76] width 113 height 162
click at [287, 141] on div "Name: Raju Membership: No Active Membership Total Visits: Card on file: 0 Last …" at bounding box center [296, 76] width 113 height 162
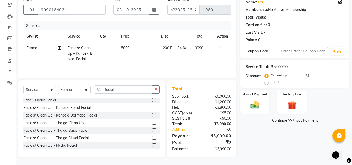
click at [287, 141] on div "Name: Raju Membership: No Active Membership Total Visits: Card on file: 0 Last …" at bounding box center [296, 76] width 113 height 162
click at [258, 99] on div "Manual Payment" at bounding box center [255, 101] width 30 height 25
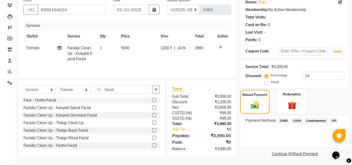
click at [295, 121] on span "CASH" at bounding box center [296, 121] width 11 height 6
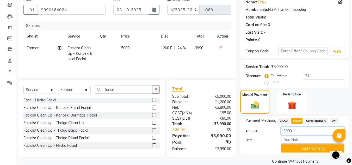
click at [303, 131] on input "3990" at bounding box center [312, 131] width 63 height 8
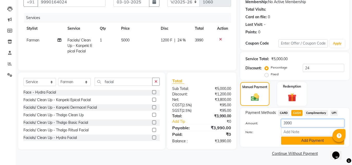
scroll to position [52, 0]
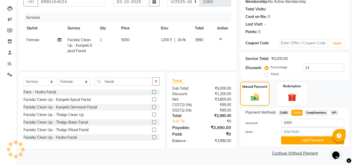
click at [297, 111] on span "CASH" at bounding box center [296, 113] width 11 height 6
click at [296, 140] on button "Add Payment" at bounding box center [312, 140] width 63 height 8
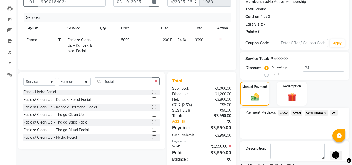
scroll to position [74, 0]
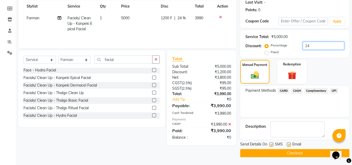
click at [319, 46] on input "24" at bounding box center [323, 46] width 41 height 8
click at [292, 34] on div "Service Total: ₹5,000.00" at bounding box center [294, 36] width 99 height 5
click at [323, 63] on div "Manual Payment Redemption" at bounding box center [294, 72] width 117 height 24
click at [318, 45] on input "24.5" at bounding box center [323, 46] width 41 height 8
click at [325, 63] on div "Manual Payment Redemption" at bounding box center [294, 72] width 117 height 24
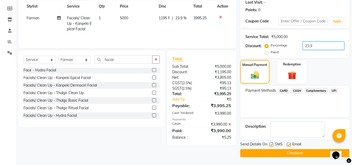
click at [313, 47] on input "23.9" at bounding box center [323, 46] width 41 height 8
type input "23.8"
click at [335, 68] on div "Manual Payment Redemption" at bounding box center [294, 72] width 117 height 24
click at [294, 152] on button "Checkout" at bounding box center [294, 153] width 109 height 8
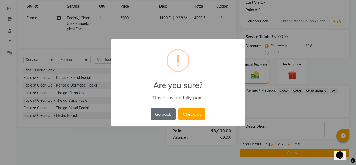
click at [165, 115] on button "Go back" at bounding box center [163, 113] width 25 height 11
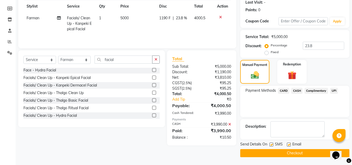
click at [283, 91] on span "CARD" at bounding box center [283, 91] width 11 height 6
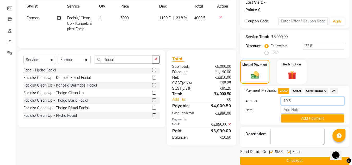
drag, startPoint x: 294, startPoint y: 101, endPoint x: 260, endPoint y: 102, distance: 33.9
click at [260, 102] on div "Amount: 10.5" at bounding box center [294, 101] width 107 height 9
type input "3"
click at [287, 99] on input "number" at bounding box center [312, 101] width 63 height 8
type input "4000"
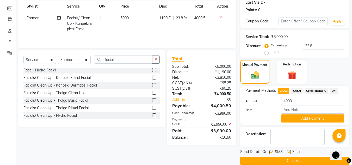
click at [258, 113] on div "Note:" at bounding box center [294, 110] width 107 height 9
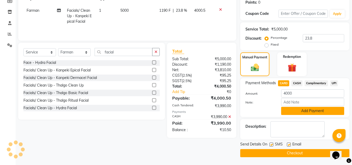
click at [287, 108] on button "Add Payment" at bounding box center [312, 111] width 63 height 8
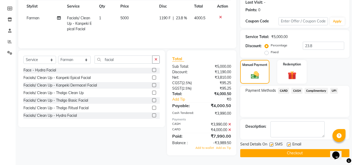
click at [296, 90] on span "CASH" at bounding box center [296, 91] width 11 height 6
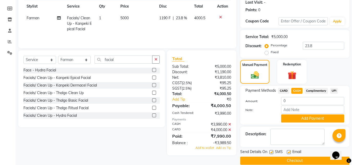
scroll to position [81, 0]
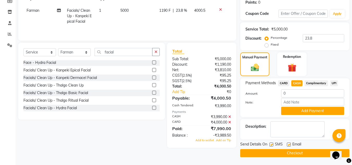
click at [286, 82] on span "CARD" at bounding box center [283, 83] width 11 height 6
click at [287, 82] on span "CARD" at bounding box center [283, 83] width 11 height 6
click at [297, 81] on span "CASH" at bounding box center [296, 83] width 11 height 6
click at [230, 116] on icon at bounding box center [229, 117] width 3 height 4
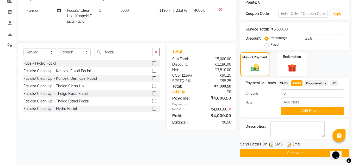
click at [229, 111] on icon at bounding box center [229, 109] width 3 height 4
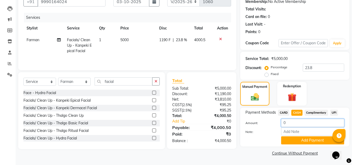
click at [293, 122] on input "0" at bounding box center [312, 123] width 63 height 8
type input "4000.50"
click at [304, 141] on button "Add Payment" at bounding box center [312, 140] width 63 height 8
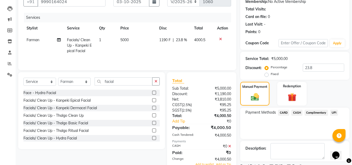
scroll to position [74, 0]
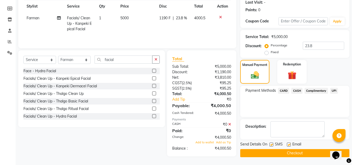
click at [230, 123] on icon at bounding box center [229, 124] width 3 height 4
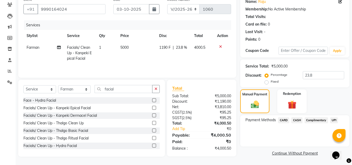
scroll to position [44, 0]
click at [284, 120] on span "CARD" at bounding box center [283, 120] width 11 height 6
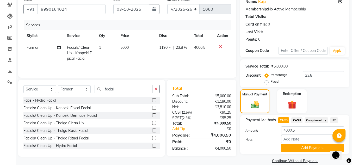
scroll to position [52, 0]
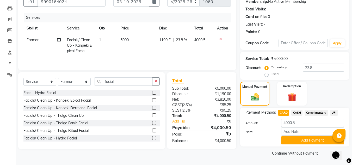
click at [299, 111] on span "CASH" at bounding box center [296, 113] width 11 height 6
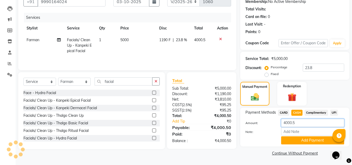
drag, startPoint x: 300, startPoint y: 120, endPoint x: 277, endPoint y: 125, distance: 22.9
click at [277, 125] on div "4000.5" at bounding box center [312, 123] width 71 height 8
click at [260, 132] on label "Note:" at bounding box center [258, 131] width 35 height 5
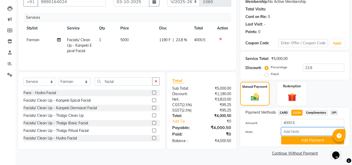
click at [281, 132] on input "Note:" at bounding box center [312, 131] width 63 height 8
drag, startPoint x: 216, startPoint y: 127, endPoint x: 238, endPoint y: 126, distance: 22.4
click at [238, 126] on div "Total Sub Total: ₹5,000.00 Discount: ₹1,190.00 Net: ₹3,810.00 CGST ( 2.5% ) ₹95…" at bounding box center [202, 110] width 75 height 77
click at [209, 127] on div "₹4,000.50" at bounding box center [218, 127] width 33 height 6
click at [299, 112] on span "CASH" at bounding box center [296, 113] width 11 height 6
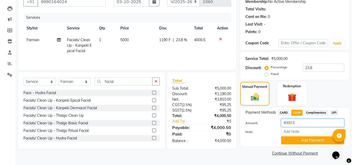
click at [303, 123] on input "4000.5" at bounding box center [312, 123] width 63 height 8
type input "4000.50"
click at [295, 142] on button "Add Payment" at bounding box center [312, 140] width 63 height 8
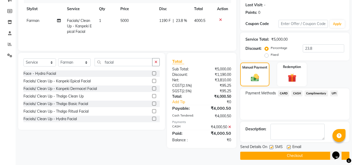
scroll to position [74, 0]
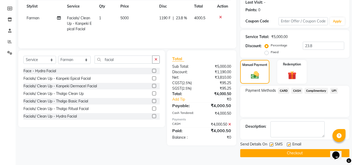
click at [266, 154] on button "Checkout" at bounding box center [294, 153] width 109 height 8
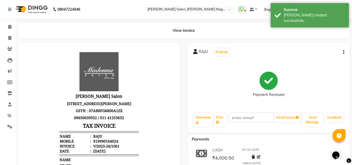
scroll to position [4, 0]
click at [129, 115] on p "09650639932 / 011 41253632" at bounding box center [99, 117] width 79 height 7
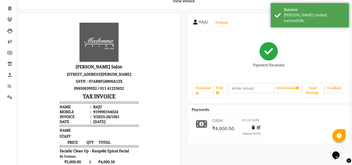
scroll to position [14, 0]
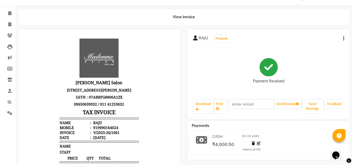
click at [135, 62] on div "[PERSON_NAME] Salon [STREET_ADDRESS][PERSON_NAME] GSTN : 07ABBFG8800A1ZX 096506…" at bounding box center [99, 141] width 83 height 211
click at [11, 102] on icon at bounding box center [10, 102] width 4 height 4
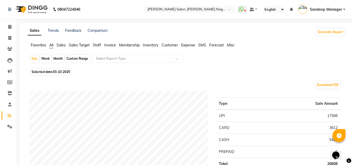
click at [64, 45] on span "Sales" at bounding box center [61, 45] width 9 height 5
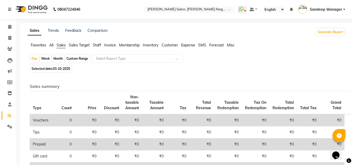
click at [96, 45] on span "Staff" at bounding box center [97, 45] width 8 height 5
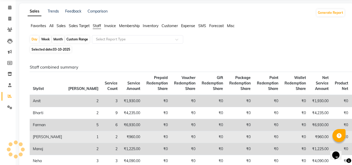
scroll to position [52, 0]
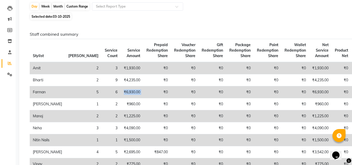
drag, startPoint x: 88, startPoint y: 92, endPoint x: 113, endPoint y: 91, distance: 25.5
click at [113, 91] on tr "Farman 5 6 ₹6,930.00 ₹0 ₹0 ₹0 ₹0 ₹0 ₹0 ₹6,930.00 ₹0 ₹1,000.00 ₹0 ₹0 ₹0 ₹0" at bounding box center [242, 92] width 424 height 12
drag, startPoint x: 323, startPoint y: 92, endPoint x: 348, endPoint y: 92, distance: 24.5
click at [348, 92] on tr "Farman 5 6 ₹6,930.00 ₹0 ₹0 ₹0 ₹0 ₹0 ₹0 ₹6,930.00 ₹0 ₹1,000.00 ₹0 ₹0 ₹0 ₹0" at bounding box center [242, 92] width 424 height 12
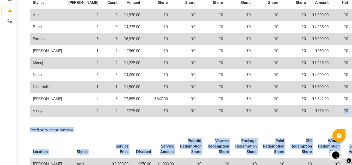
drag, startPoint x: 304, startPoint y: 163, endPoint x: 356, endPoint y: 159, distance: 51.8
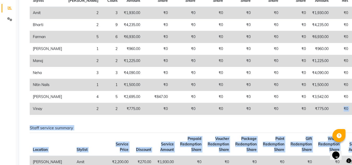
click at [256, 130] on h6 "Staff service summary" at bounding box center [185, 127] width 311 height 5
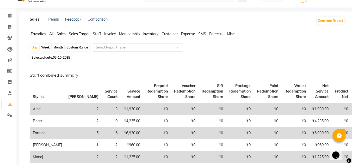
scroll to position [0, 0]
